Goal: Transaction & Acquisition: Obtain resource

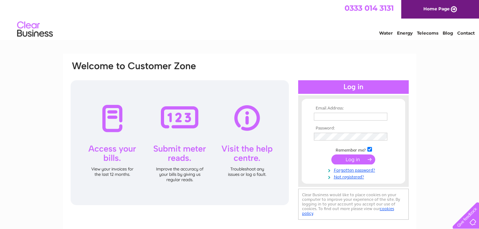
click at [322, 116] on input "text" at bounding box center [350, 117] width 73 height 8
type input "[EMAIL_ADDRESS][DOMAIN_NAME]"
click at [345, 159] on input "submit" at bounding box center [353, 160] width 44 height 10
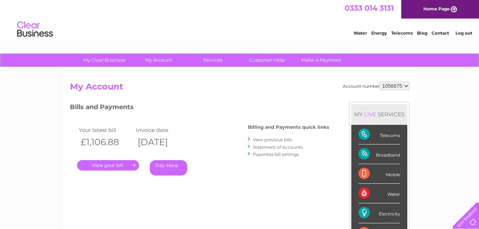
click at [117, 164] on link "." at bounding box center [108, 165] width 62 height 10
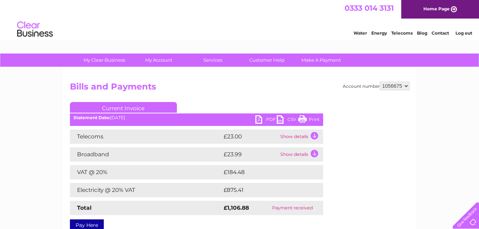
scroll to position [36, 0]
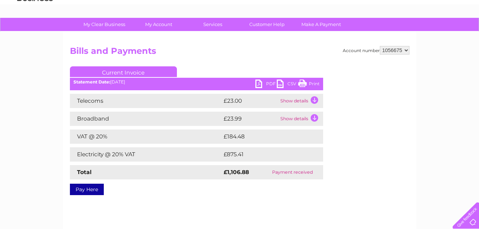
click at [259, 84] on link "PDF" at bounding box center [265, 85] width 21 height 10
